Goal: Task Accomplishment & Management: Manage account settings

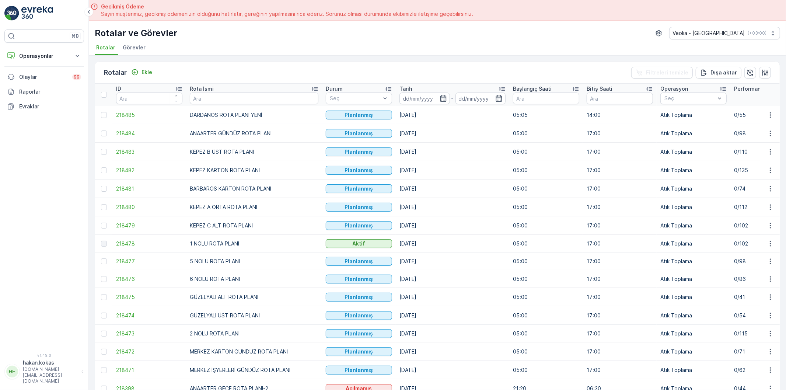
click at [125, 244] on span "218478" at bounding box center [149, 243] width 66 height 7
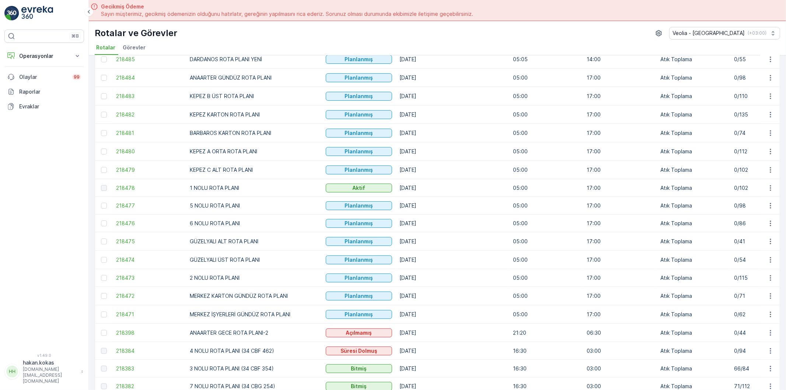
scroll to position [82, 0]
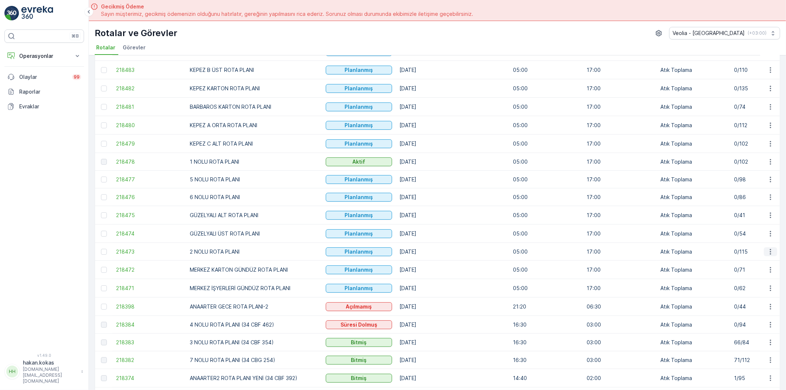
click at [770, 255] on icon "button" at bounding box center [770, 251] width 7 height 7
click at [745, 297] on span "Atanan Kişiyi Değiştir" at bounding box center [750, 294] width 52 height 7
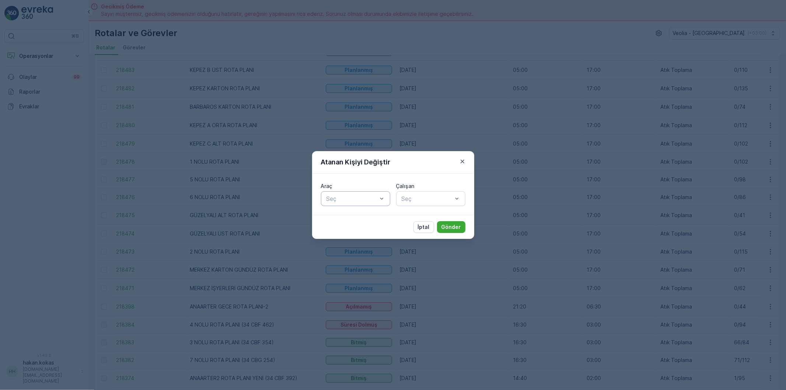
click at [348, 199] on div at bounding box center [352, 198] width 52 height 7
type input "392"
click at [342, 214] on span "34 CBF 392" at bounding box center [342, 216] width 34 height 7
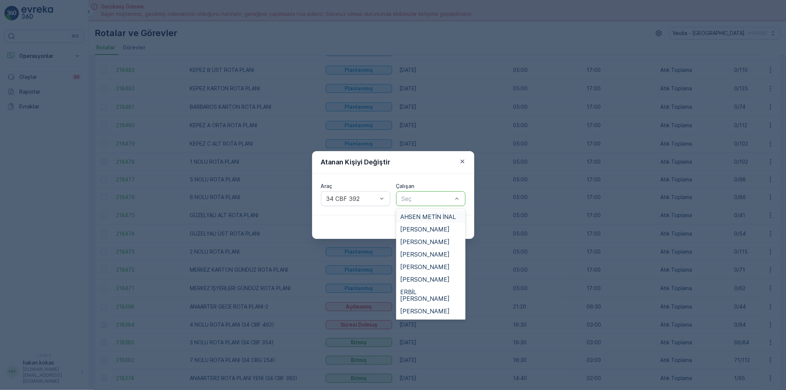
click at [422, 196] on div at bounding box center [427, 198] width 52 height 7
type input "ÇAP"
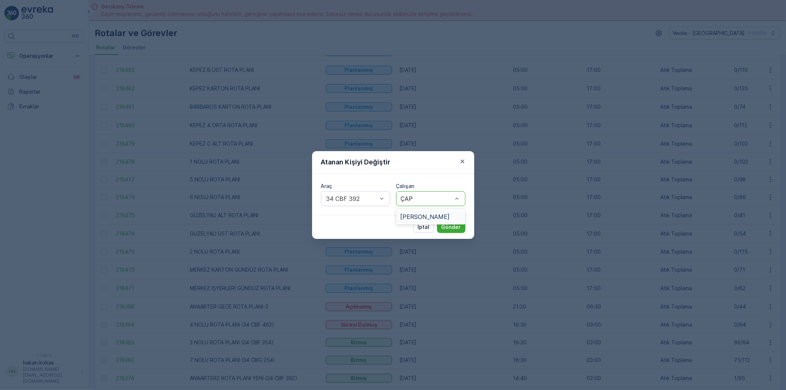
click at [425, 218] on span "[PERSON_NAME]" at bounding box center [424, 216] width 49 height 7
click at [456, 226] on p "Gönder" at bounding box center [451, 226] width 20 height 7
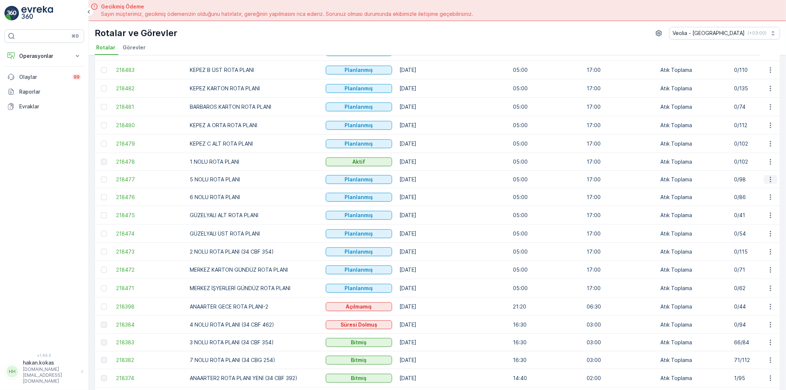
click at [771, 181] on icon "button" at bounding box center [770, 179] width 7 height 7
click at [751, 221] on span "Atanan Kişiyi Değiştir" at bounding box center [750, 221] width 52 height 7
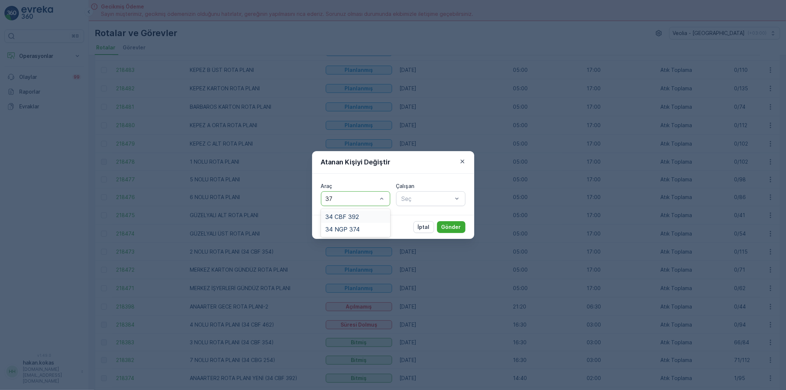
type input "374"
click at [339, 218] on span "34 NGP 374" at bounding box center [342, 216] width 34 height 7
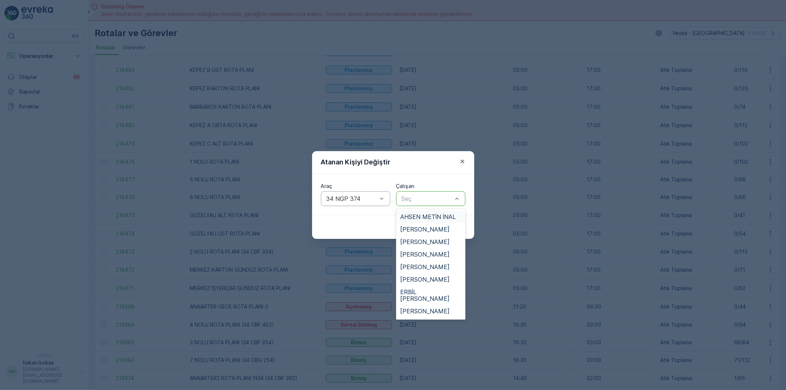
click at [423, 193] on div "Seç" at bounding box center [430, 198] width 69 height 15
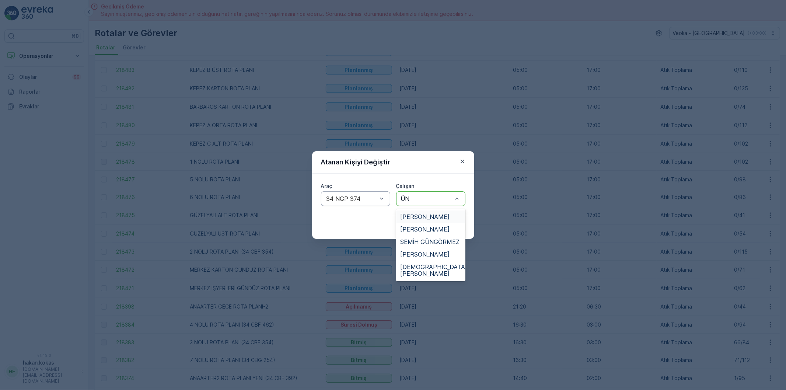
type input "ÜNA"
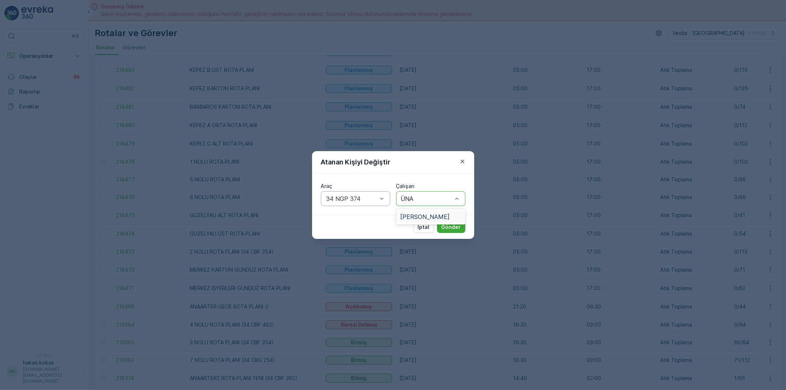
click at [412, 217] on span "[PERSON_NAME]" at bounding box center [424, 216] width 49 height 7
click at [454, 226] on p "Gönder" at bounding box center [451, 226] width 20 height 7
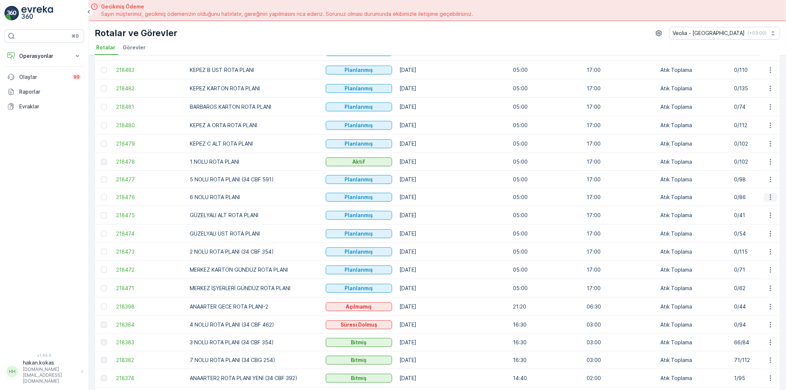
click at [768, 197] on icon "button" at bounding box center [770, 196] width 7 height 7
click at [742, 239] on span "Atanan Kişiyi Değiştir" at bounding box center [750, 239] width 52 height 7
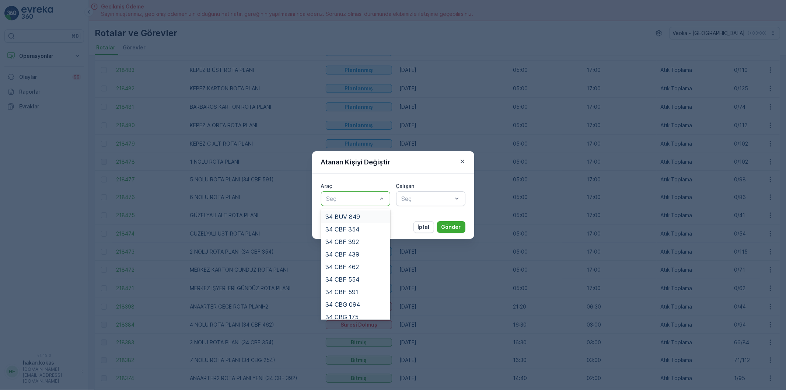
click at [358, 195] on div at bounding box center [352, 198] width 52 height 7
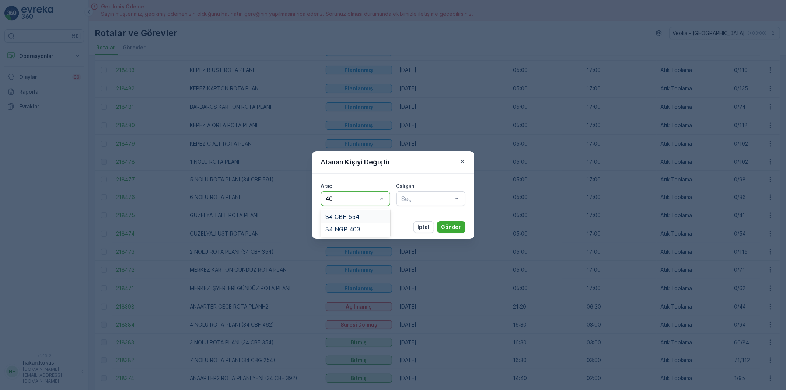
type input "403"
click at [358, 214] on span "34 NGP 403" at bounding box center [342, 216] width 35 height 7
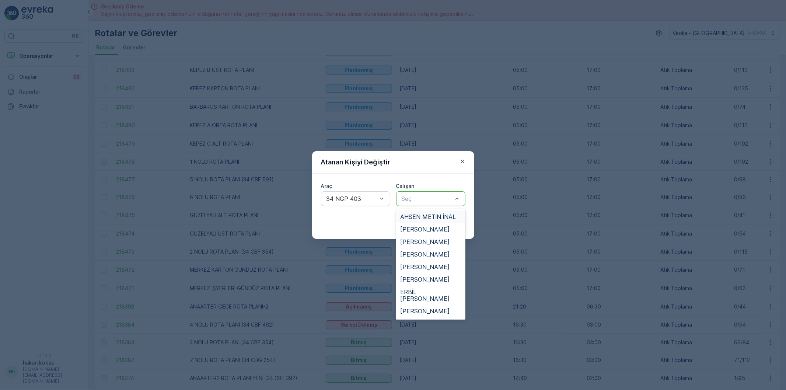
click at [422, 197] on div at bounding box center [427, 198] width 52 height 7
type input "GE"
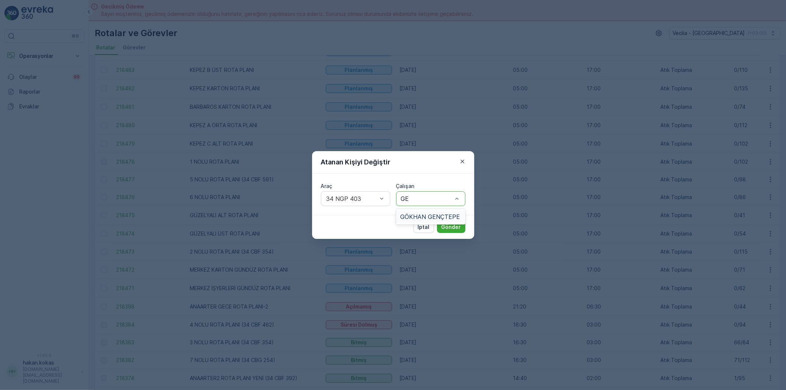
click at [413, 214] on span "GÖKHAN GENÇTEPE" at bounding box center [430, 216] width 60 height 7
click at [461, 225] on button "Gönder" at bounding box center [451, 227] width 28 height 12
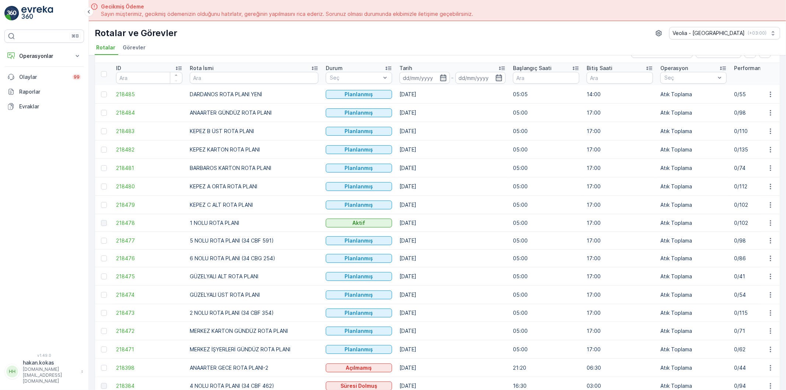
scroll to position [0, 0]
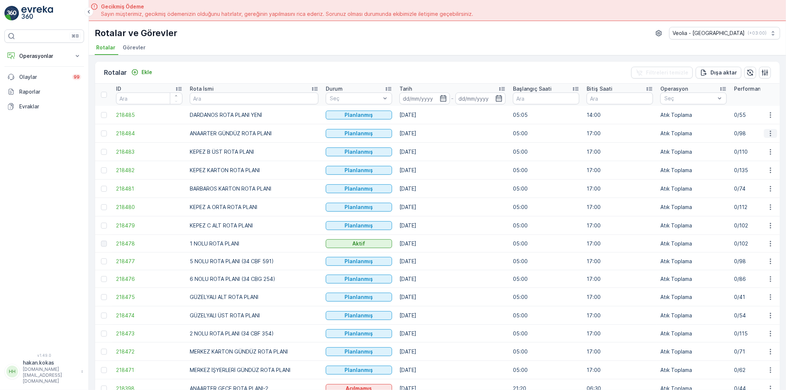
click at [767, 130] on icon "button" at bounding box center [770, 133] width 7 height 7
click at [749, 175] on span "Atanan Kişiyi Değiştir" at bounding box center [750, 174] width 52 height 7
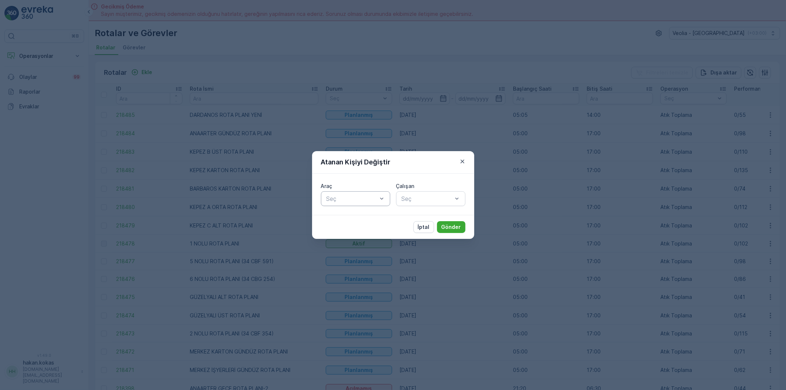
click at [357, 197] on div at bounding box center [352, 198] width 52 height 7
type input "886"
click at [351, 218] on span "34 NJA 886" at bounding box center [342, 216] width 34 height 7
type input "KIY"
click at [425, 213] on span "[PERSON_NAME]" at bounding box center [424, 216] width 49 height 7
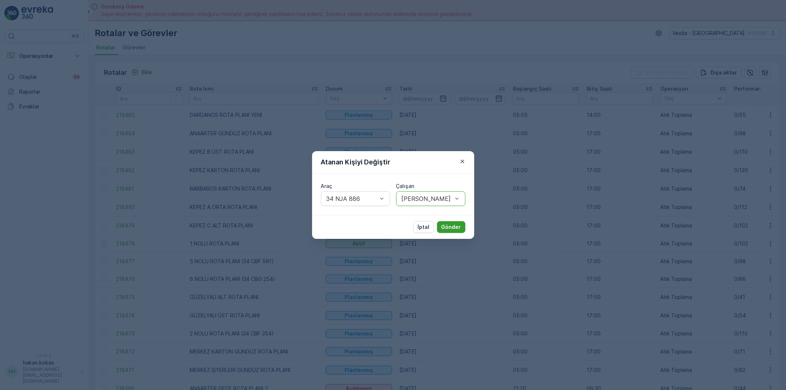
click at [458, 226] on p "Gönder" at bounding box center [451, 226] width 20 height 7
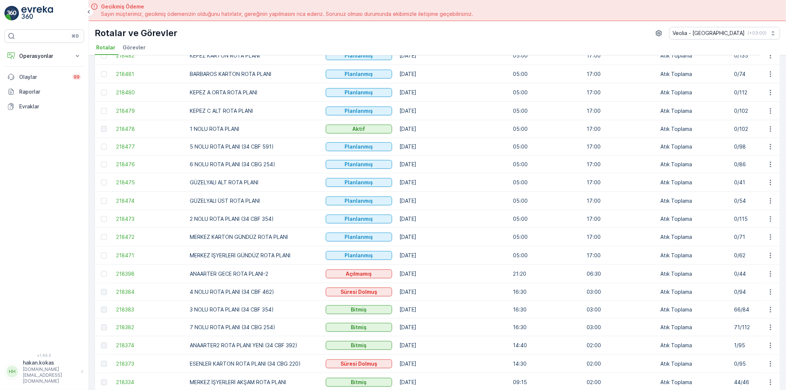
scroll to position [123, 0]
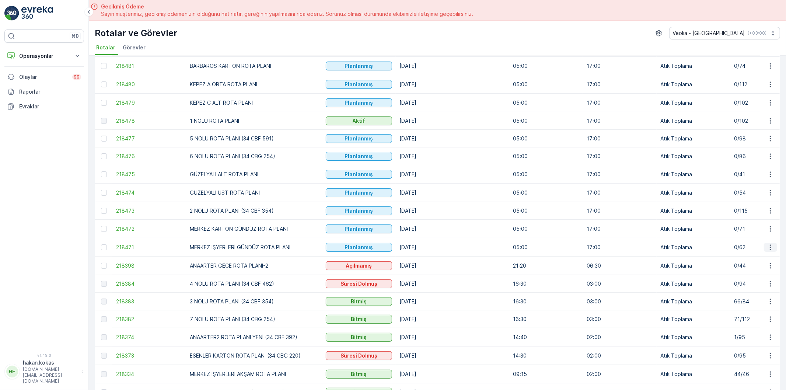
click at [767, 249] on icon "button" at bounding box center [770, 247] width 7 height 7
click at [755, 292] on span "Atanan Kişiyi Değiştir" at bounding box center [750, 290] width 52 height 7
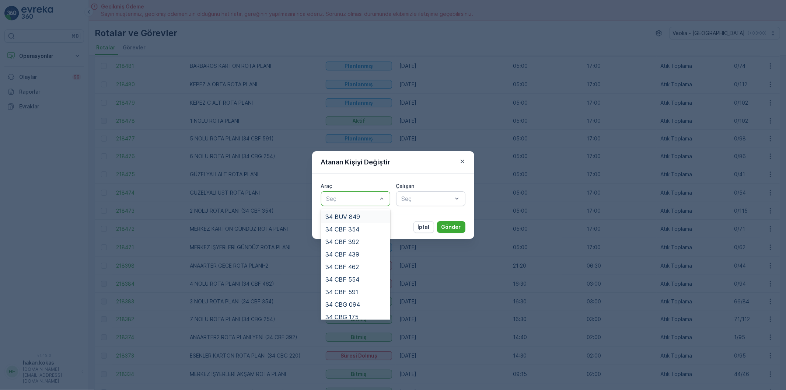
click at [334, 200] on div at bounding box center [352, 198] width 52 height 7
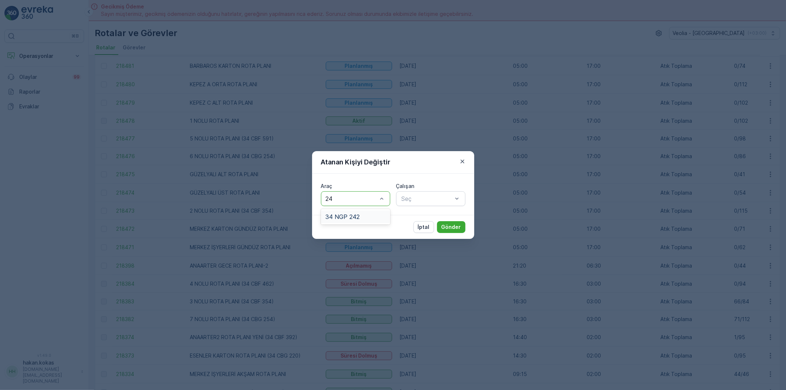
type input "242"
click at [347, 218] on span "34 NGP 242" at bounding box center [342, 216] width 34 height 7
type input "BÜLE"
click at [419, 217] on span "[PERSON_NAME]" at bounding box center [424, 216] width 49 height 7
click at [454, 226] on p "Gönder" at bounding box center [451, 226] width 20 height 7
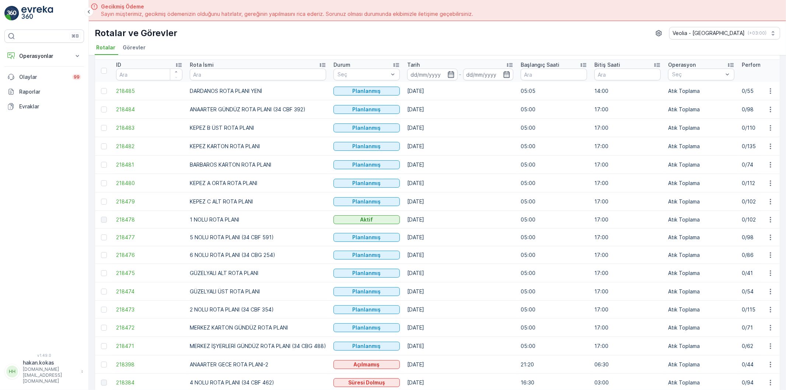
scroll to position [0, 0]
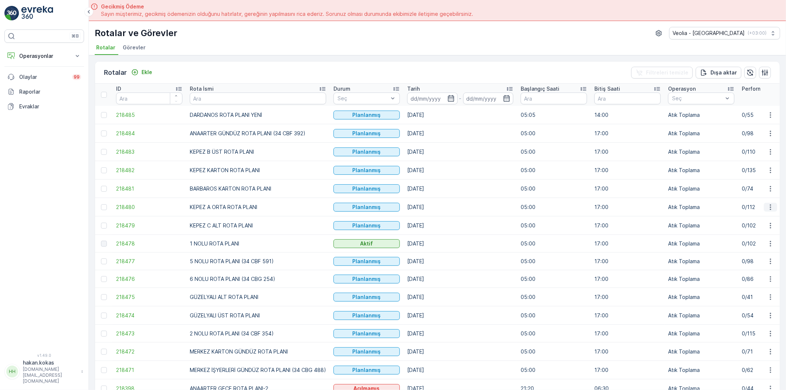
click at [770, 209] on icon "button" at bounding box center [770, 206] width 7 height 7
click at [754, 252] on span "Atanan Kişiyi Değiştir" at bounding box center [750, 249] width 52 height 7
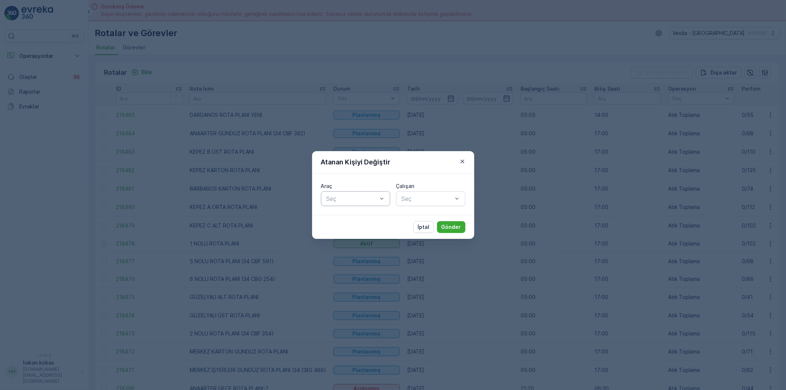
click at [357, 197] on div at bounding box center [352, 198] width 52 height 7
type input "554"
click at [364, 219] on div "34 CBF 554" at bounding box center [355, 216] width 60 height 7
click at [409, 193] on div "Seç" at bounding box center [430, 198] width 69 height 15
type input "YAVAŞ"
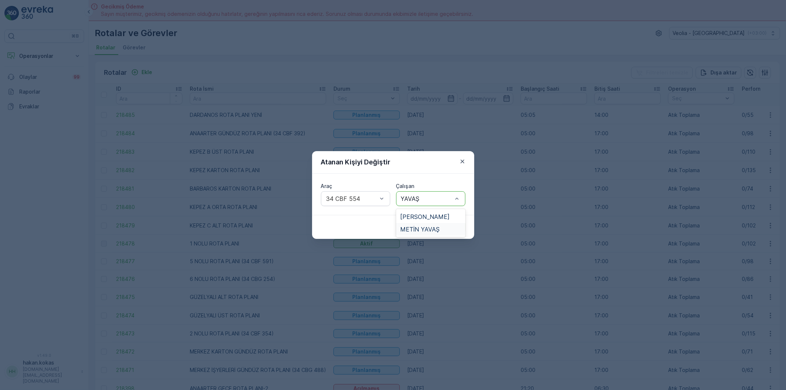
click at [416, 230] on span "METİN YAVAŞ" at bounding box center [419, 229] width 39 height 7
click at [422, 198] on div at bounding box center [427, 198] width 52 height 7
click at [445, 197] on div at bounding box center [427, 198] width 52 height 7
type input "HASA"
click at [441, 242] on div "[PERSON_NAME]" at bounding box center [430, 241] width 60 height 7
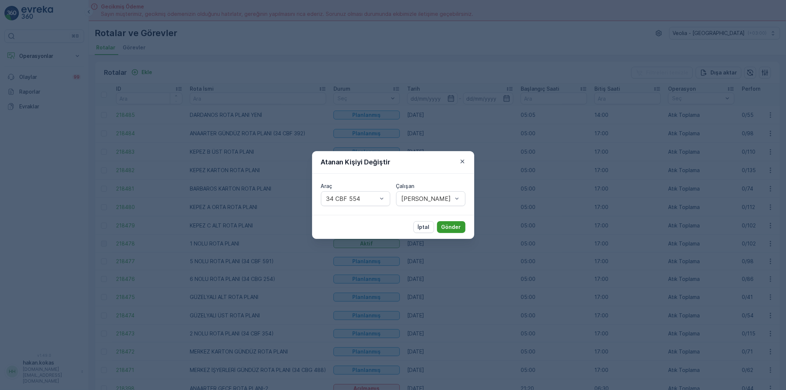
click at [458, 226] on p "Gönder" at bounding box center [451, 226] width 20 height 7
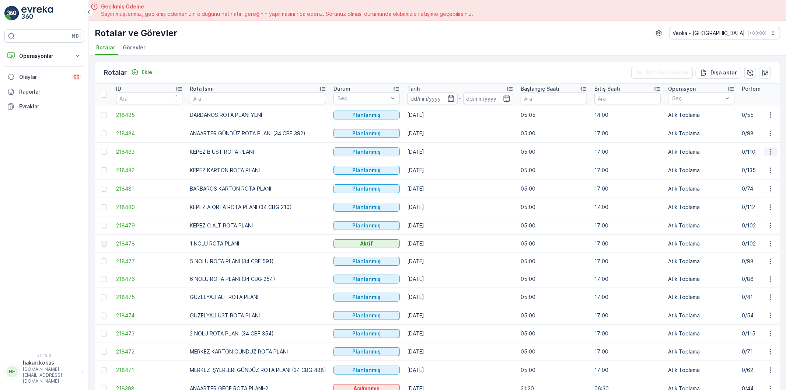
click at [771, 155] on icon "button" at bounding box center [770, 151] width 7 height 7
click at [765, 195] on span "Atanan Kişiyi Değiştir" at bounding box center [750, 193] width 52 height 7
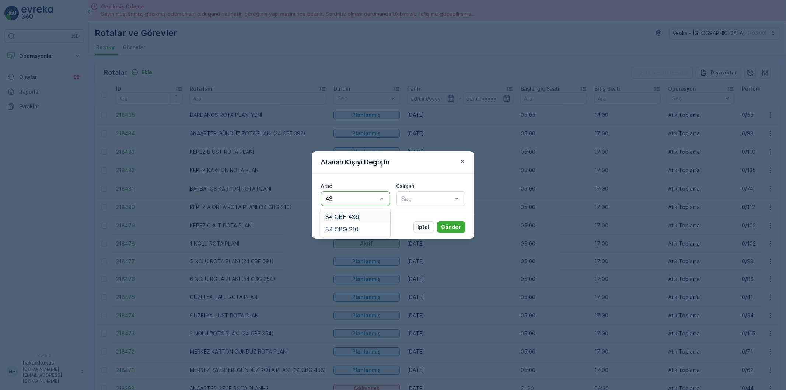
type input "439"
click at [353, 221] on div "34 CBF 439" at bounding box center [355, 216] width 69 height 13
click at [412, 198] on div at bounding box center [427, 198] width 52 height 7
type input "FERH"
click at [415, 216] on span "FERHAT AY" at bounding box center [416, 216] width 33 height 7
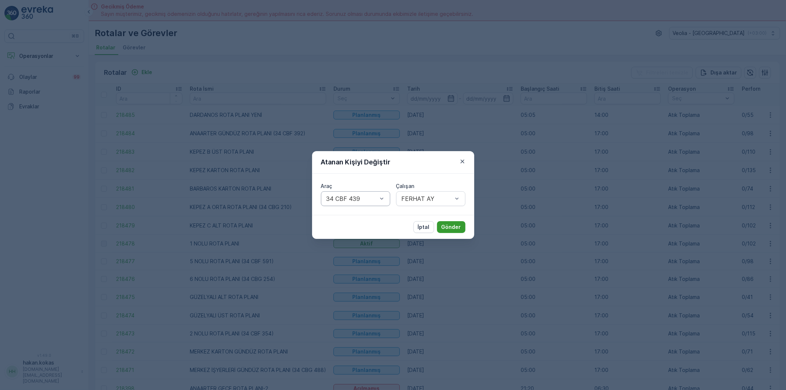
click at [452, 224] on p "Gönder" at bounding box center [451, 226] width 20 height 7
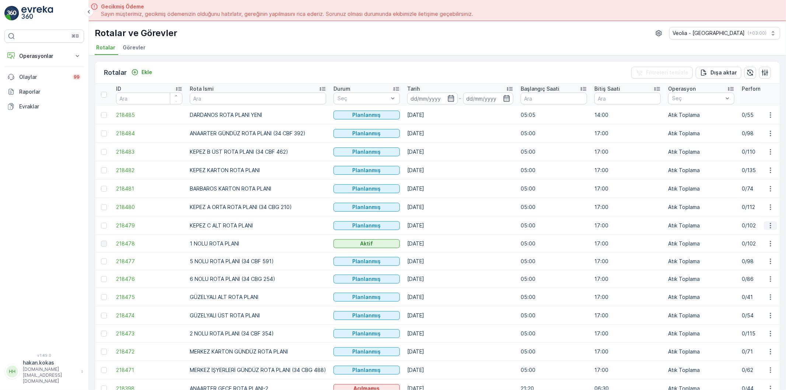
click at [770, 227] on icon "button" at bounding box center [770, 226] width 1 height 6
click at [754, 269] on span "Atanan Kişiyi Değiştir" at bounding box center [750, 268] width 52 height 7
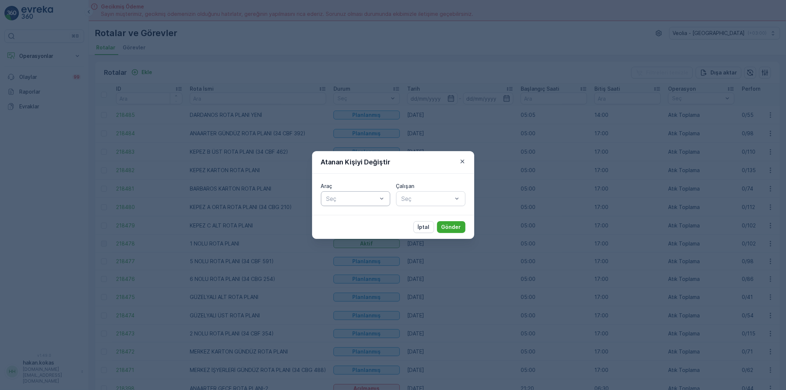
click at [350, 200] on div at bounding box center [352, 198] width 52 height 7
type input "591"
drag, startPoint x: 354, startPoint y: 218, endPoint x: 416, endPoint y: 198, distance: 65.1
click at [355, 218] on span "34 CBF 591" at bounding box center [341, 216] width 33 height 7
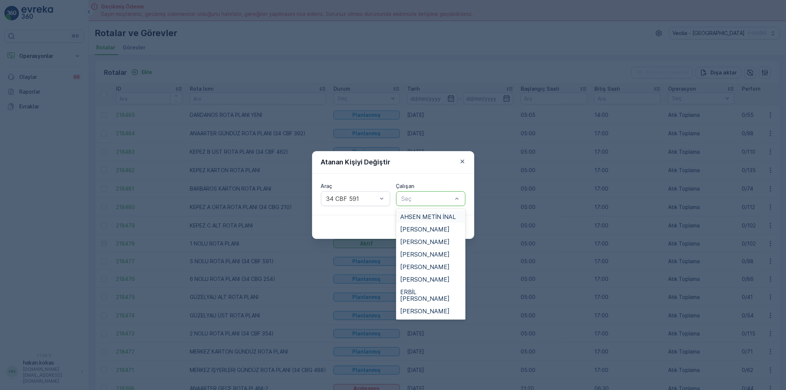
click at [417, 196] on div at bounding box center [427, 198] width 52 height 7
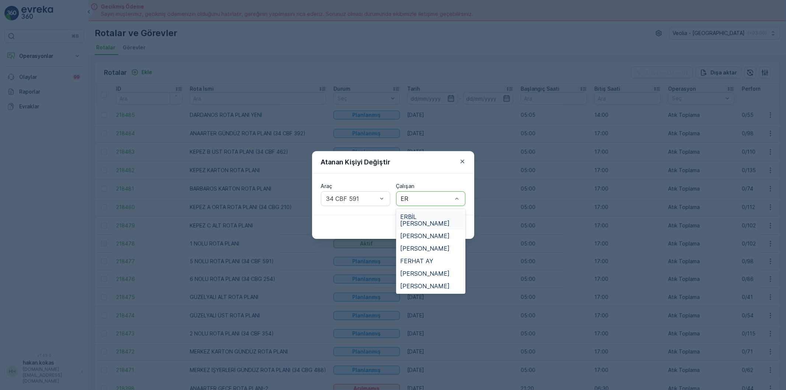
type input "[PERSON_NAME]"
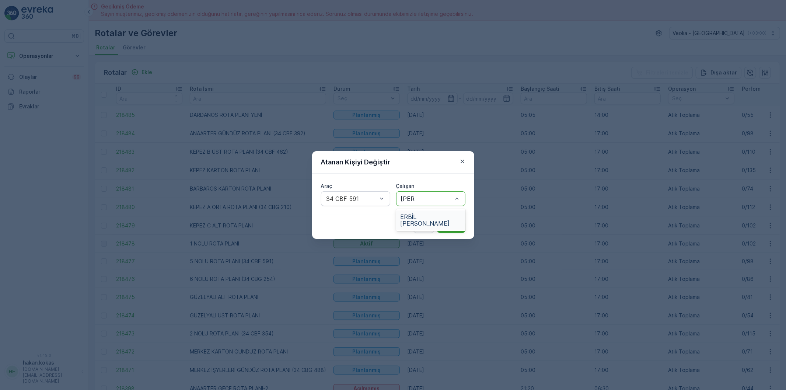
click at [417, 218] on span "ERBİL [PERSON_NAME]" at bounding box center [430, 219] width 60 height 13
click at [455, 223] on p "Gönder" at bounding box center [451, 226] width 20 height 7
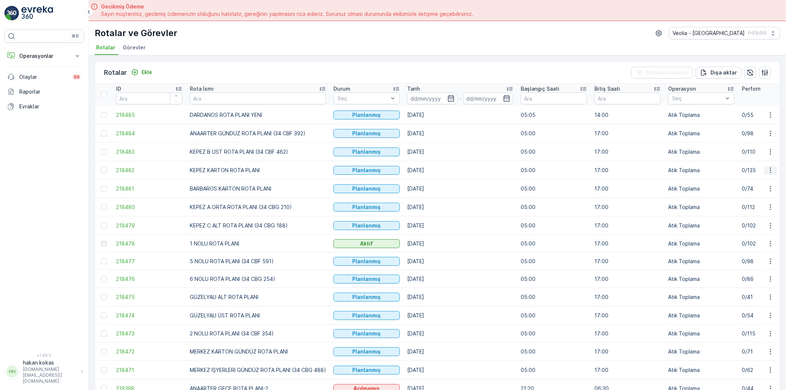
click at [770, 171] on icon "button" at bounding box center [770, 170] width 1 height 6
click at [758, 214] on span "Atanan Kişiyi Değiştir" at bounding box center [750, 212] width 52 height 7
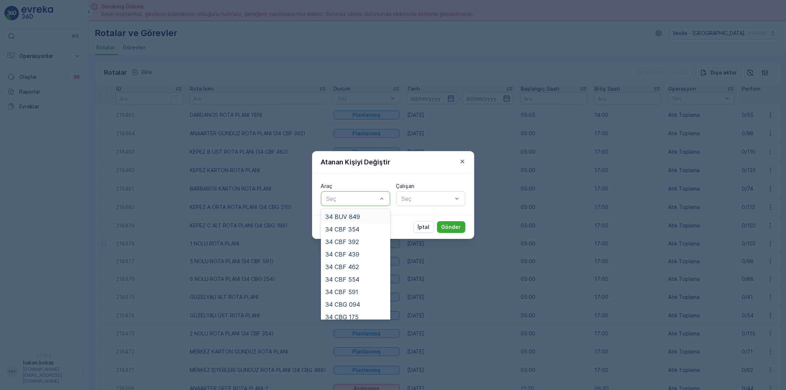
click at [362, 198] on div at bounding box center [352, 198] width 52 height 7
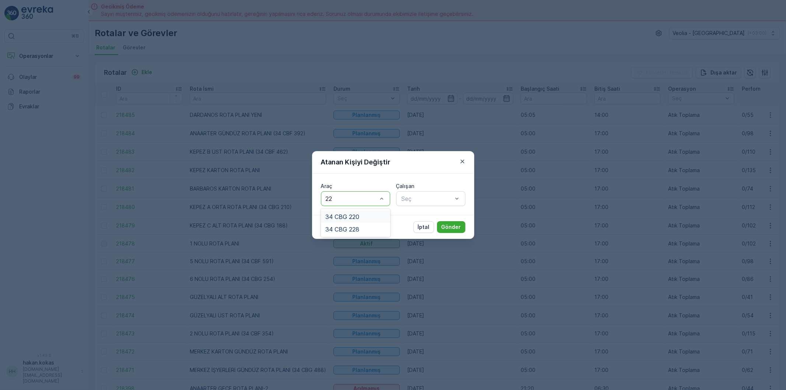
type input "220"
click at [349, 218] on span "34 CBG 220" at bounding box center [342, 216] width 34 height 7
click at [417, 201] on div at bounding box center [427, 198] width 52 height 7
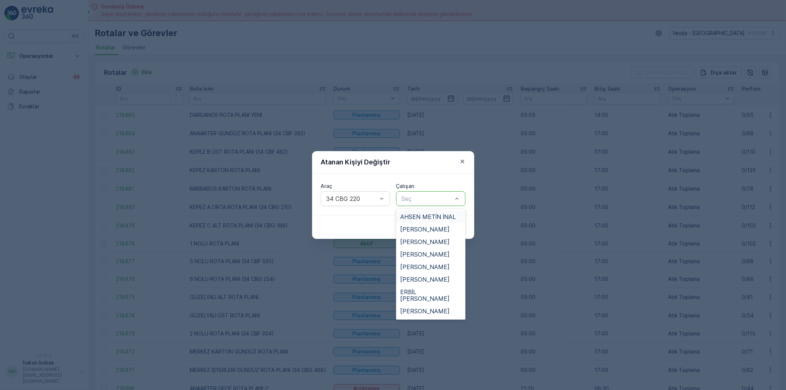
click at [419, 217] on span "AHSEN METİN İNAL" at bounding box center [428, 216] width 56 height 7
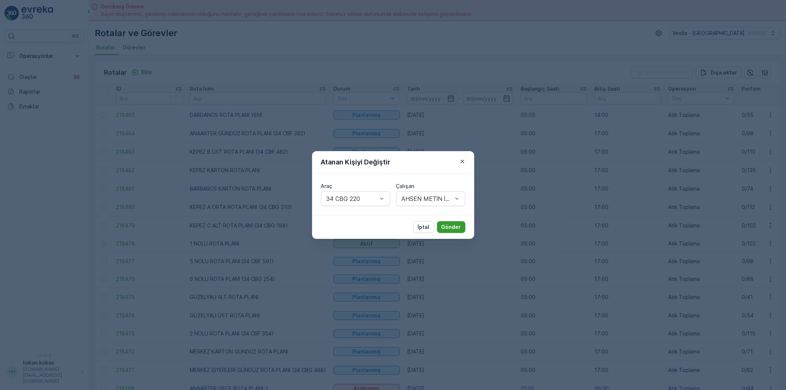
click at [450, 225] on p "Gönder" at bounding box center [451, 226] width 20 height 7
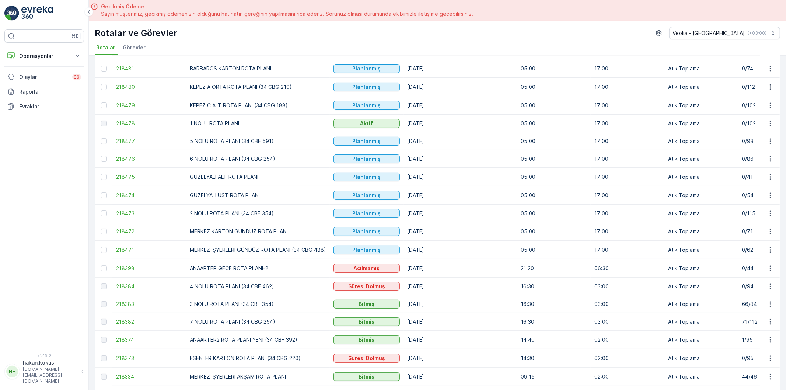
scroll to position [164, 0]
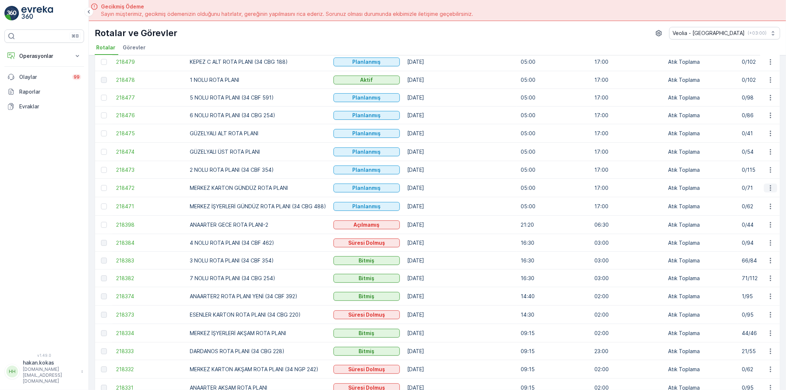
click at [770, 189] on icon "button" at bounding box center [770, 187] width 7 height 7
click at [751, 234] on span "Atanan Kişiyi Değiştir" at bounding box center [750, 231] width 52 height 7
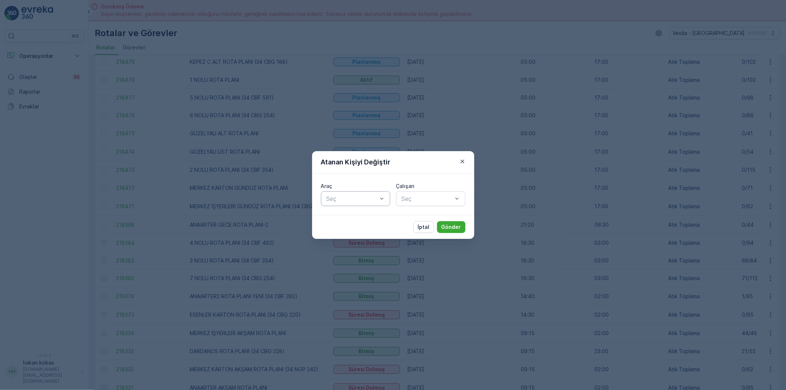
click at [347, 199] on div at bounding box center [352, 198] width 52 height 7
type input "316"
click at [358, 215] on span "34 NGP 316" at bounding box center [342, 216] width 34 height 7
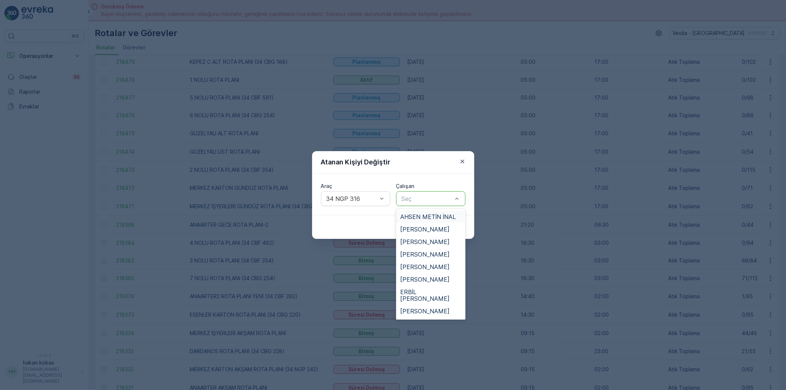
click at [413, 199] on div at bounding box center [427, 198] width 52 height 7
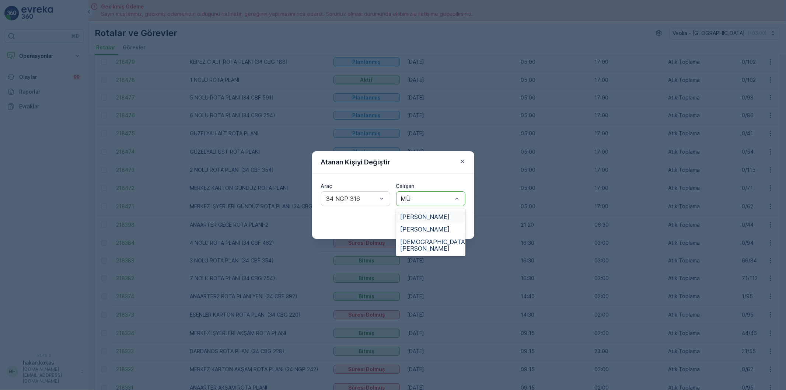
type input "MÜS"
click at [412, 227] on span "[DEMOGRAPHIC_DATA][PERSON_NAME]" at bounding box center [433, 232] width 67 height 13
click at [458, 226] on p "Gönder" at bounding box center [451, 226] width 20 height 7
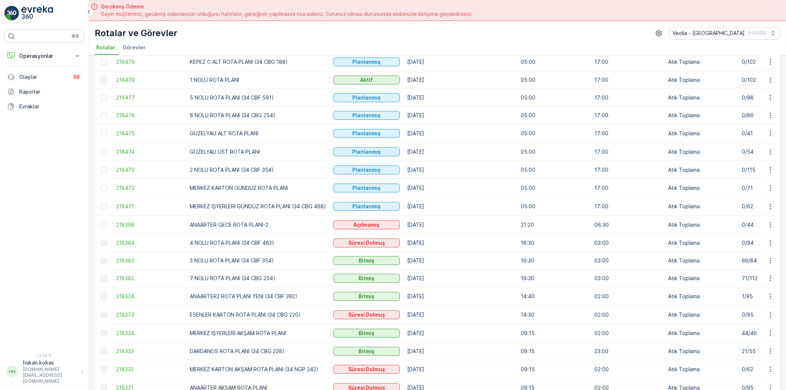
scroll to position [123, 0]
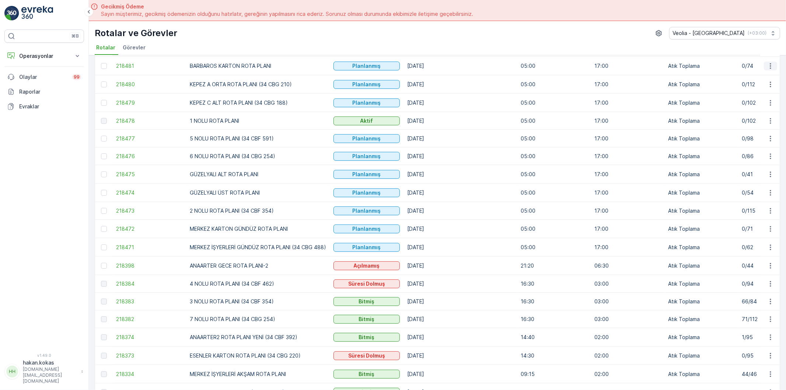
click at [770, 67] on icon "button" at bounding box center [770, 65] width 7 height 7
click at [748, 106] on span "Atanan Kişiyi Değiştir" at bounding box center [750, 108] width 52 height 7
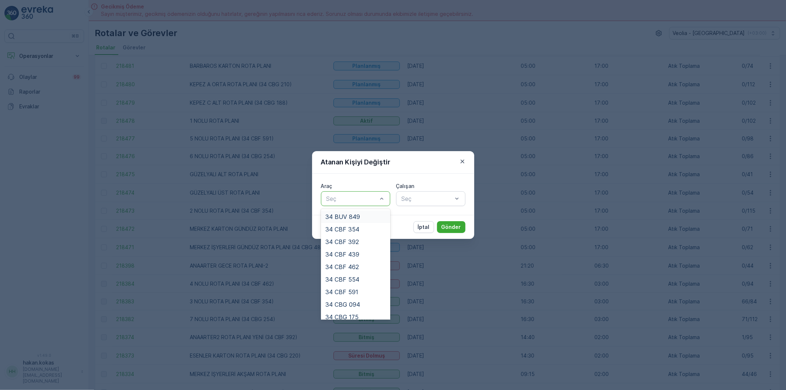
click at [360, 196] on div at bounding box center [352, 198] width 52 height 7
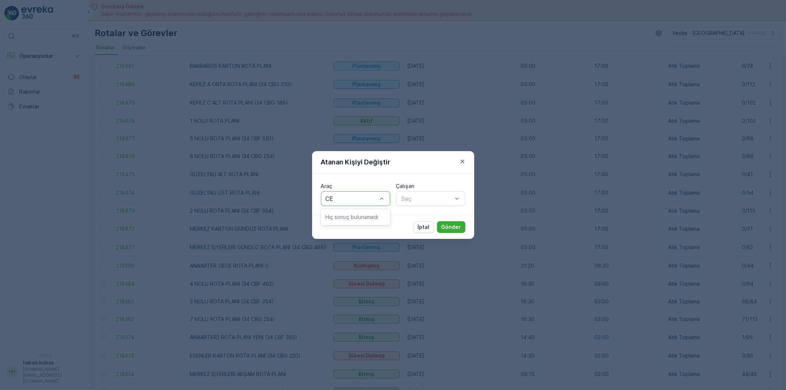
type input "C"
type input "228"
click at [363, 220] on div "34 CBG 228" at bounding box center [355, 216] width 69 height 13
click at [419, 201] on div at bounding box center [427, 198] width 52 height 7
type input "CEY"
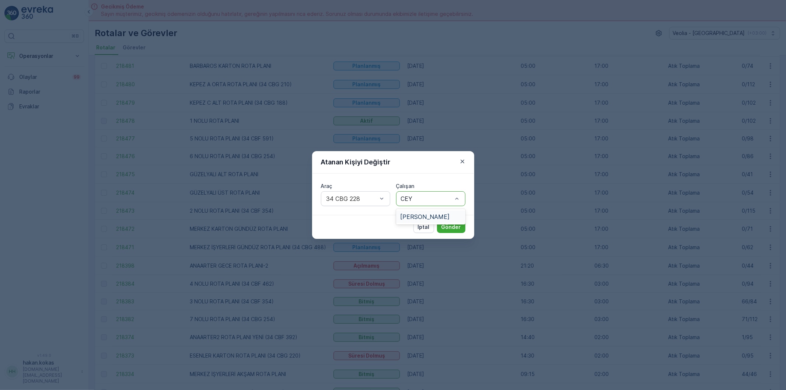
click at [419, 218] on span "[PERSON_NAME]" at bounding box center [424, 216] width 49 height 7
click at [447, 225] on p "Gönder" at bounding box center [451, 226] width 20 height 7
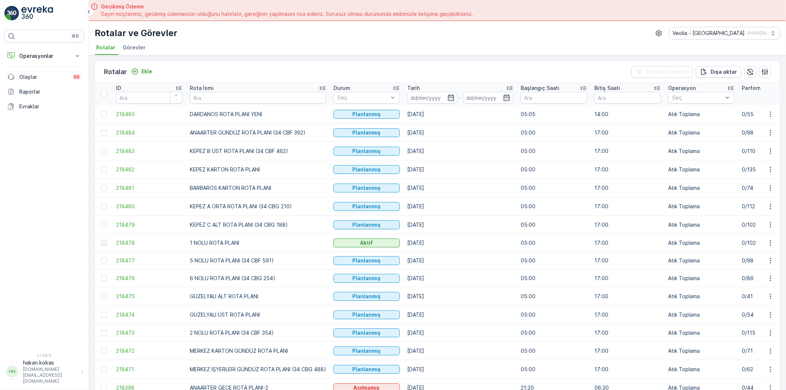
scroll to position [0, 0]
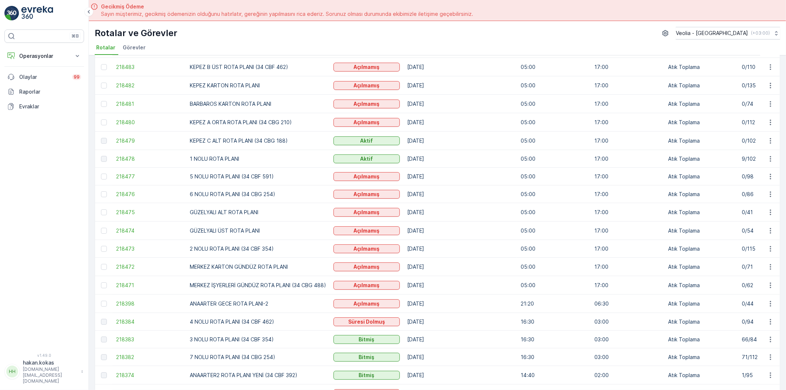
scroll to position [123, 0]
